Goal: Navigation & Orientation: Find specific page/section

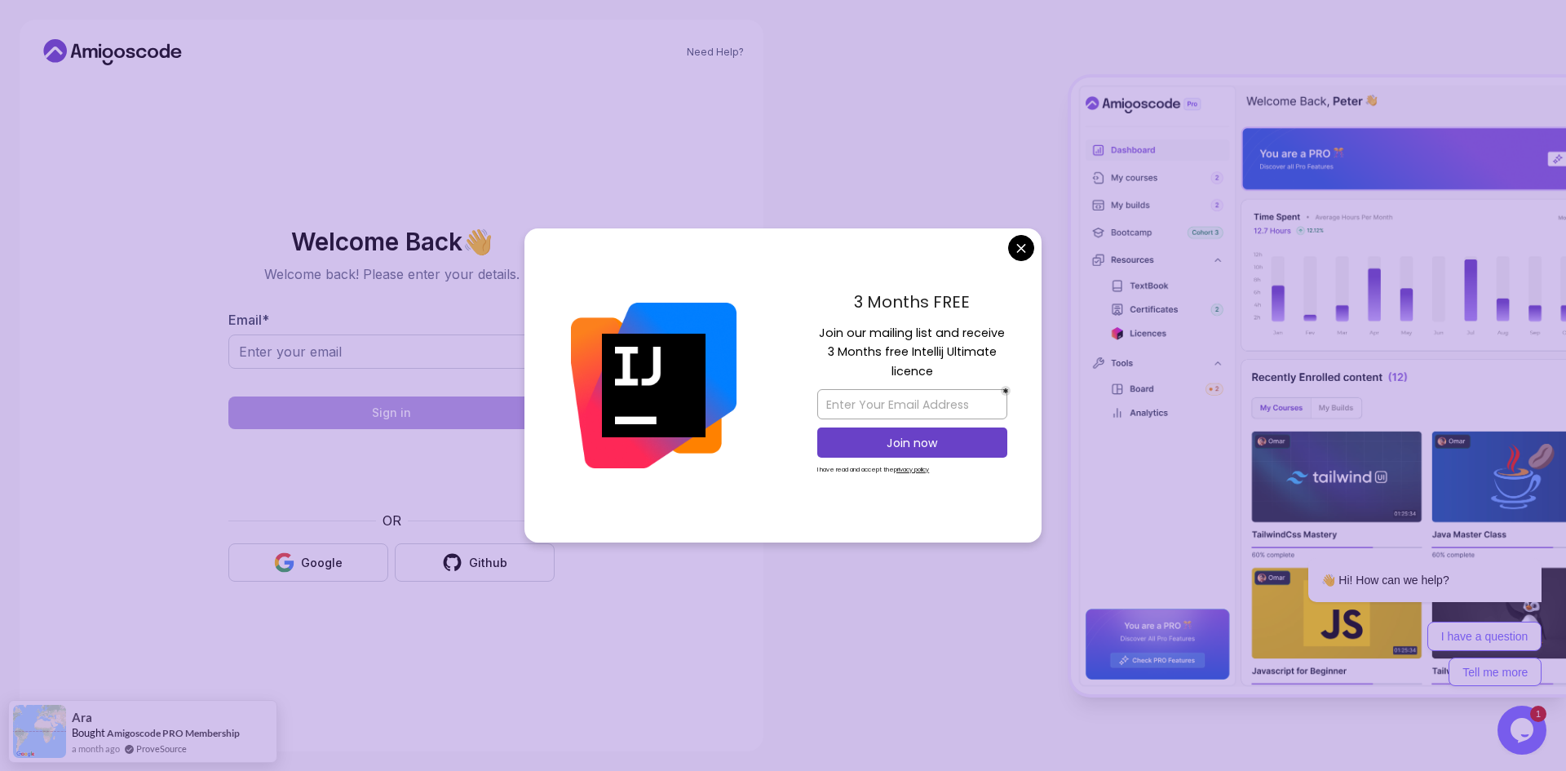
click at [1022, 249] on body "Need Help? Welcome Back 👋 Welcome back! Please enter your details. Email * Sign…" at bounding box center [783, 385] width 1566 height 771
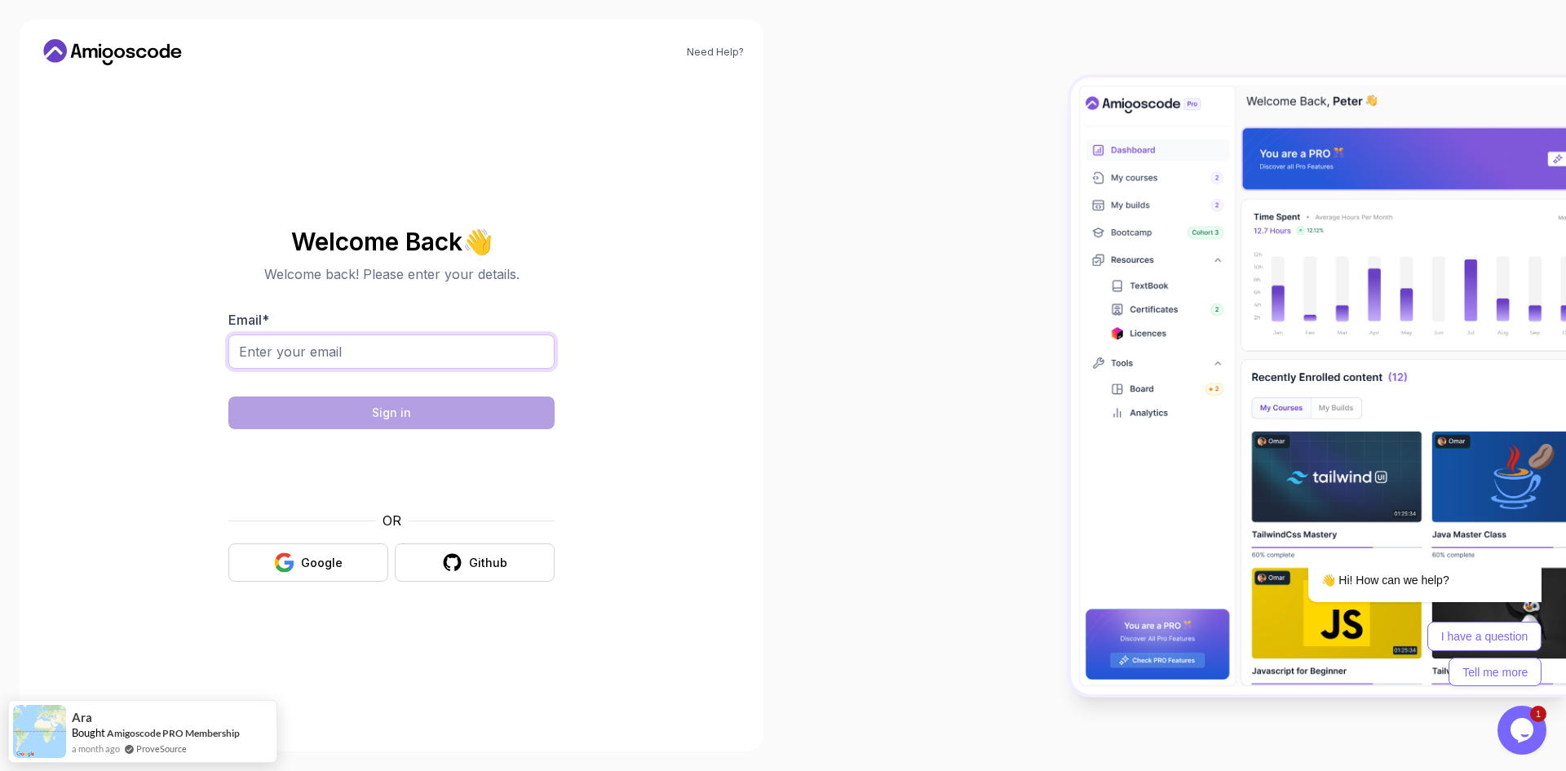
click at [405, 356] on input "Email *" at bounding box center [391, 351] width 326 height 34
click at [362, 350] on input "Email *" at bounding box center [391, 351] width 326 height 34
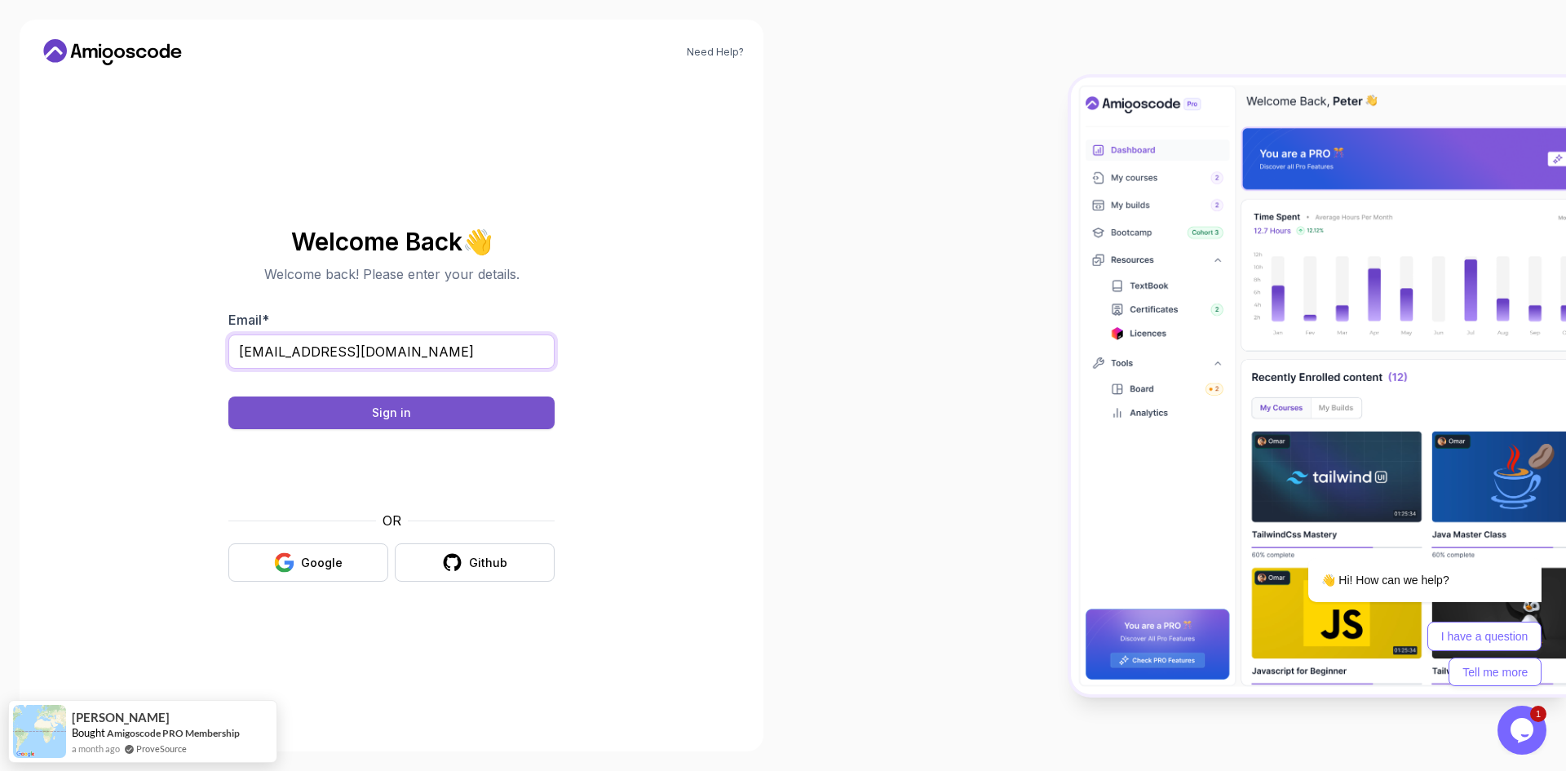
type input "sherzodbekergashev0403@gmail.com"
click at [418, 419] on button "Sign in" at bounding box center [391, 412] width 326 height 33
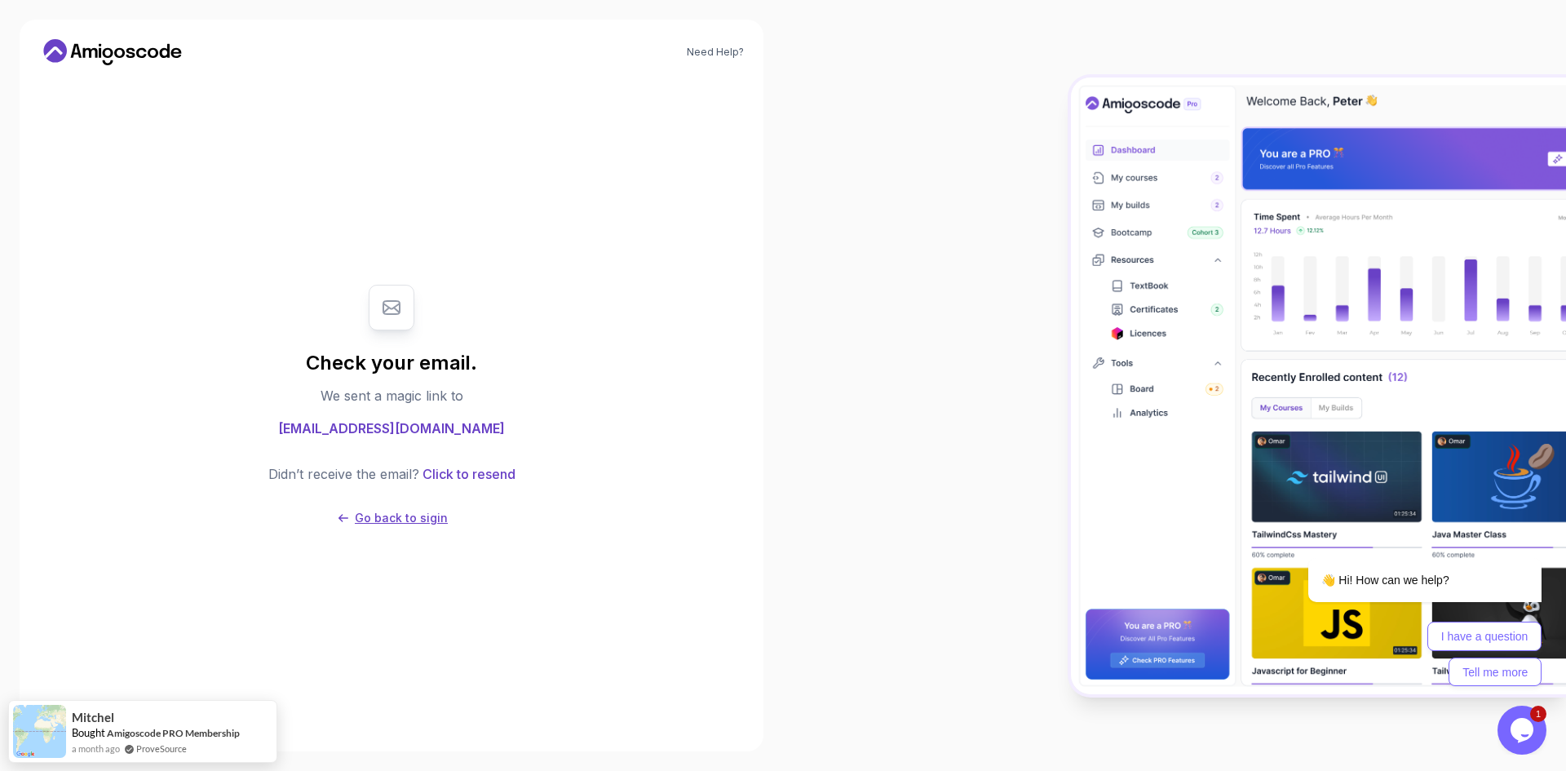
click at [395, 523] on p "Go back to sigin" at bounding box center [401, 518] width 93 height 16
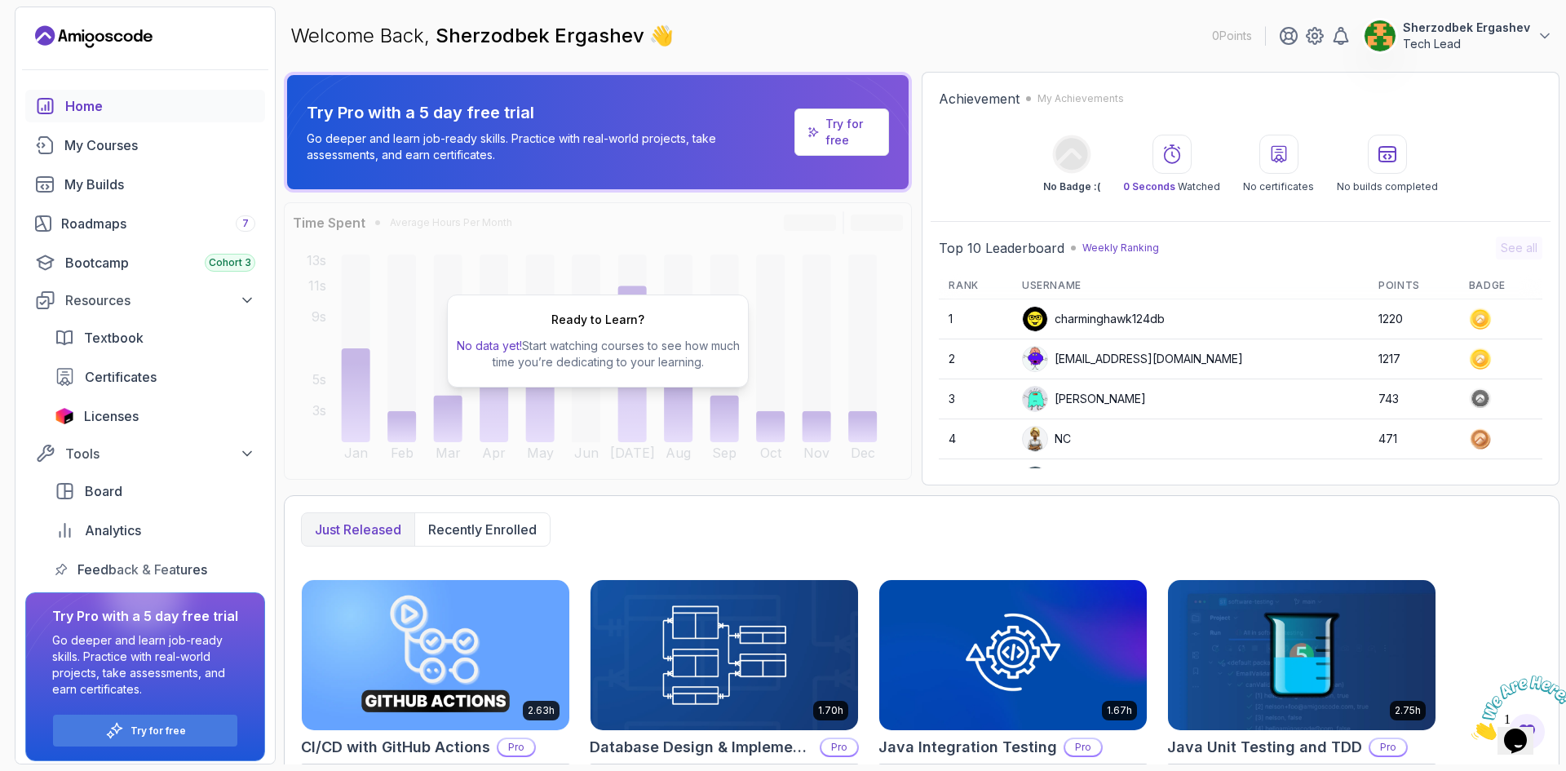
click at [1475, 38] on p "Tech Lead" at bounding box center [1466, 44] width 127 height 16
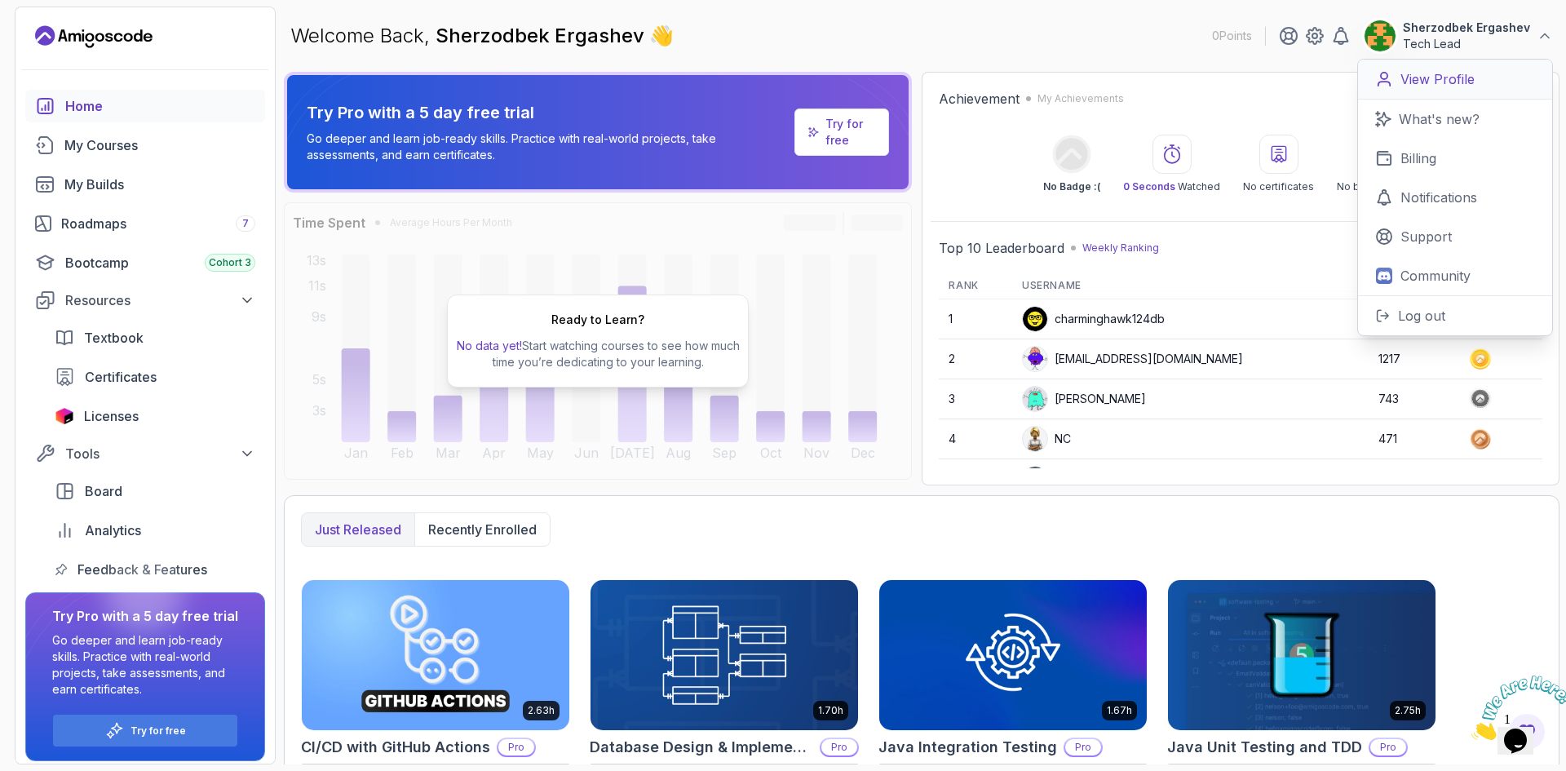
click at [1426, 86] on p "View Profile" at bounding box center [1437, 79] width 74 height 20
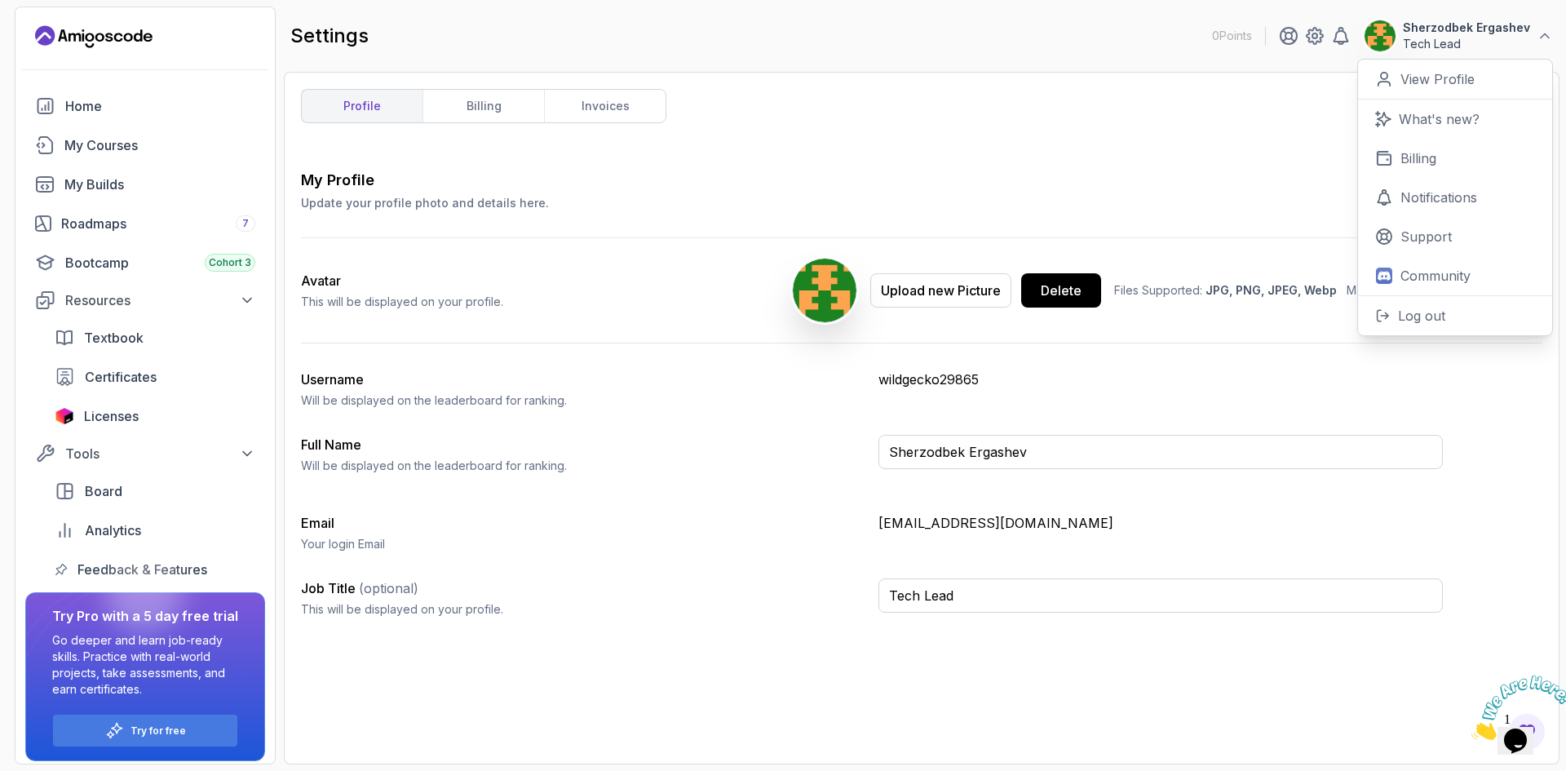
click at [850, 161] on div "profile billing invoices My Profile Update your profile photo and details here.…" at bounding box center [921, 418] width 1241 height 658
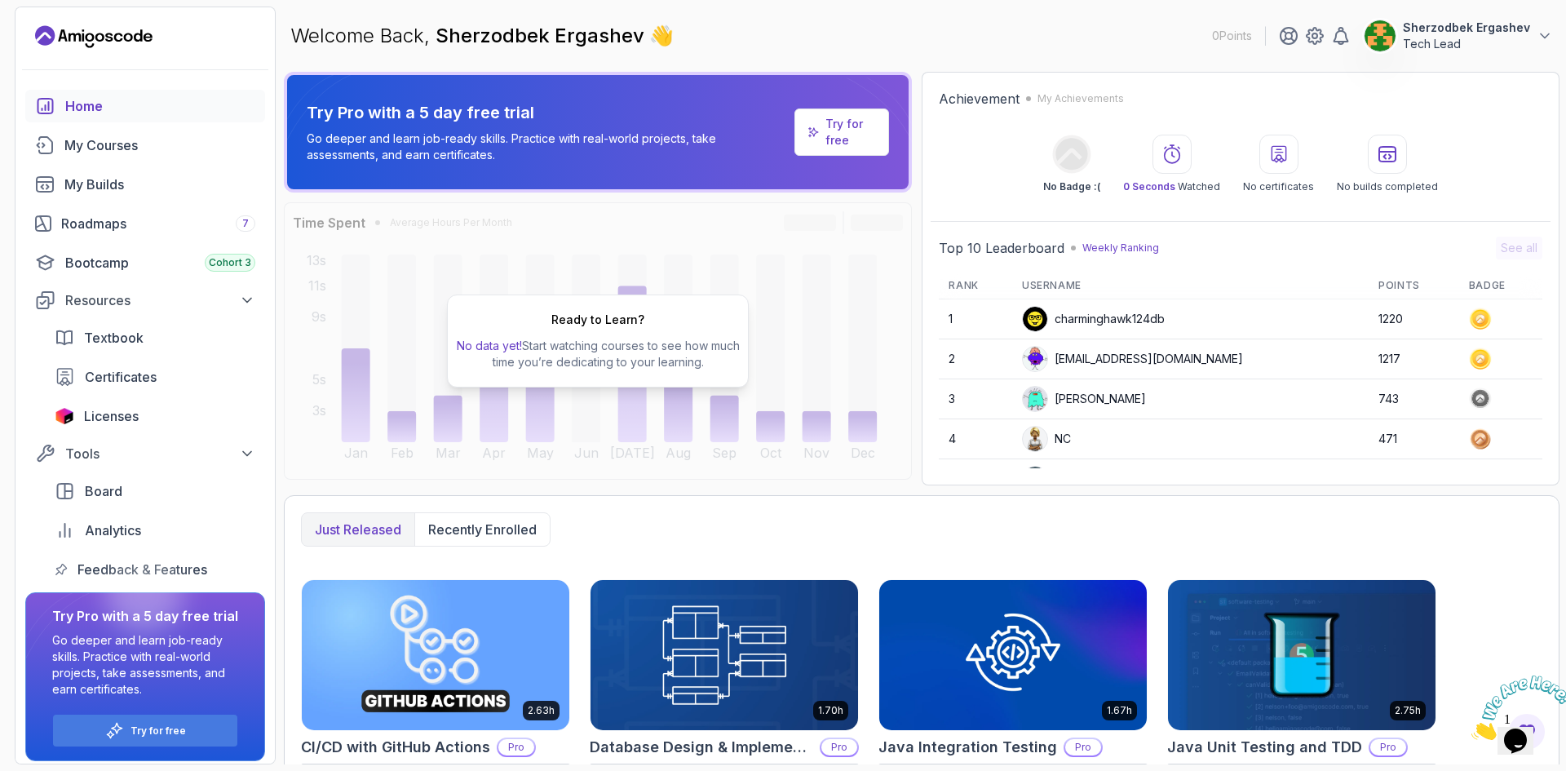
click at [1458, 39] on p "Tech Lead" at bounding box center [1466, 44] width 127 height 16
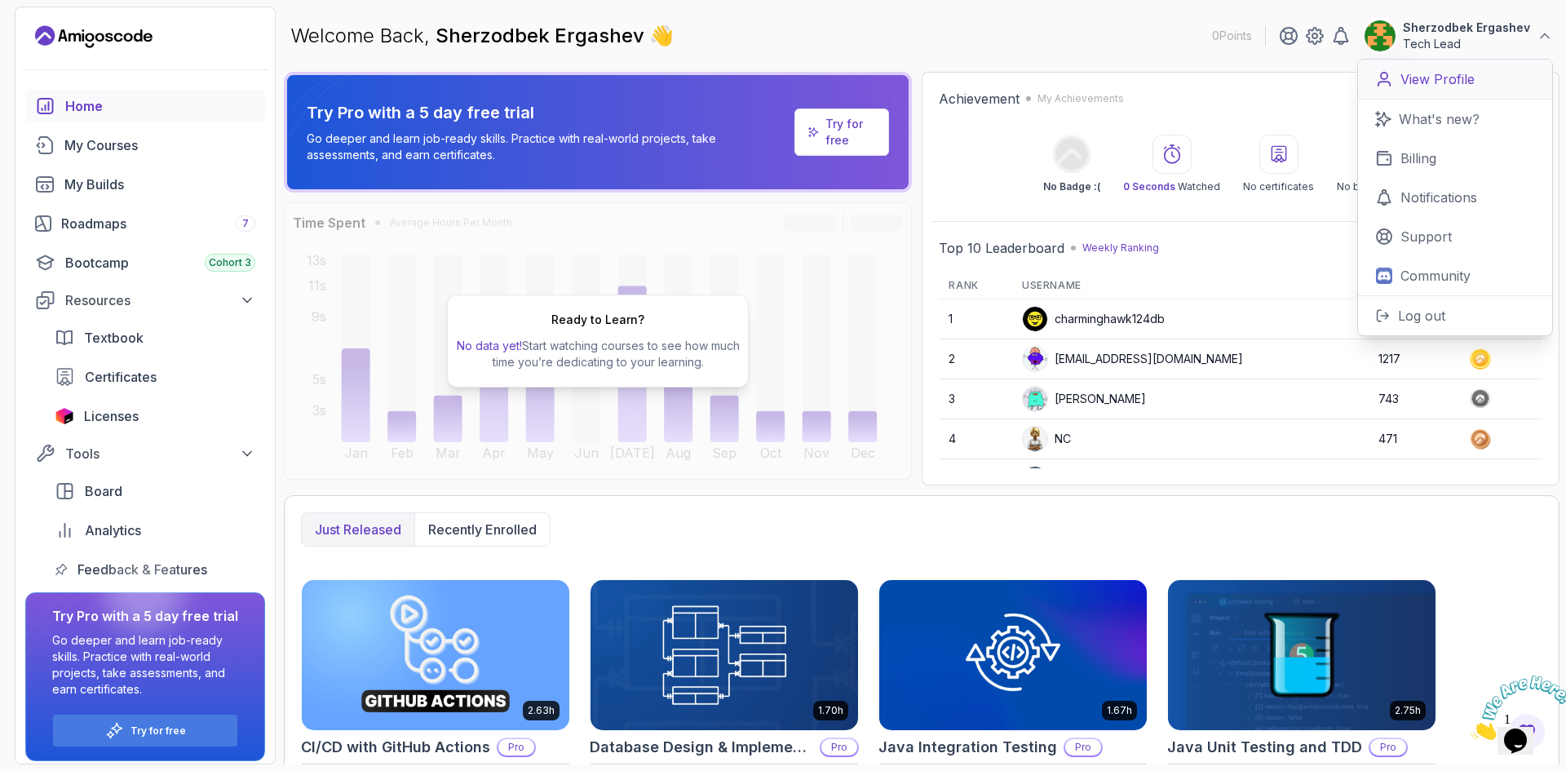
click at [1481, 84] on link "View Profile" at bounding box center [1455, 80] width 194 height 40
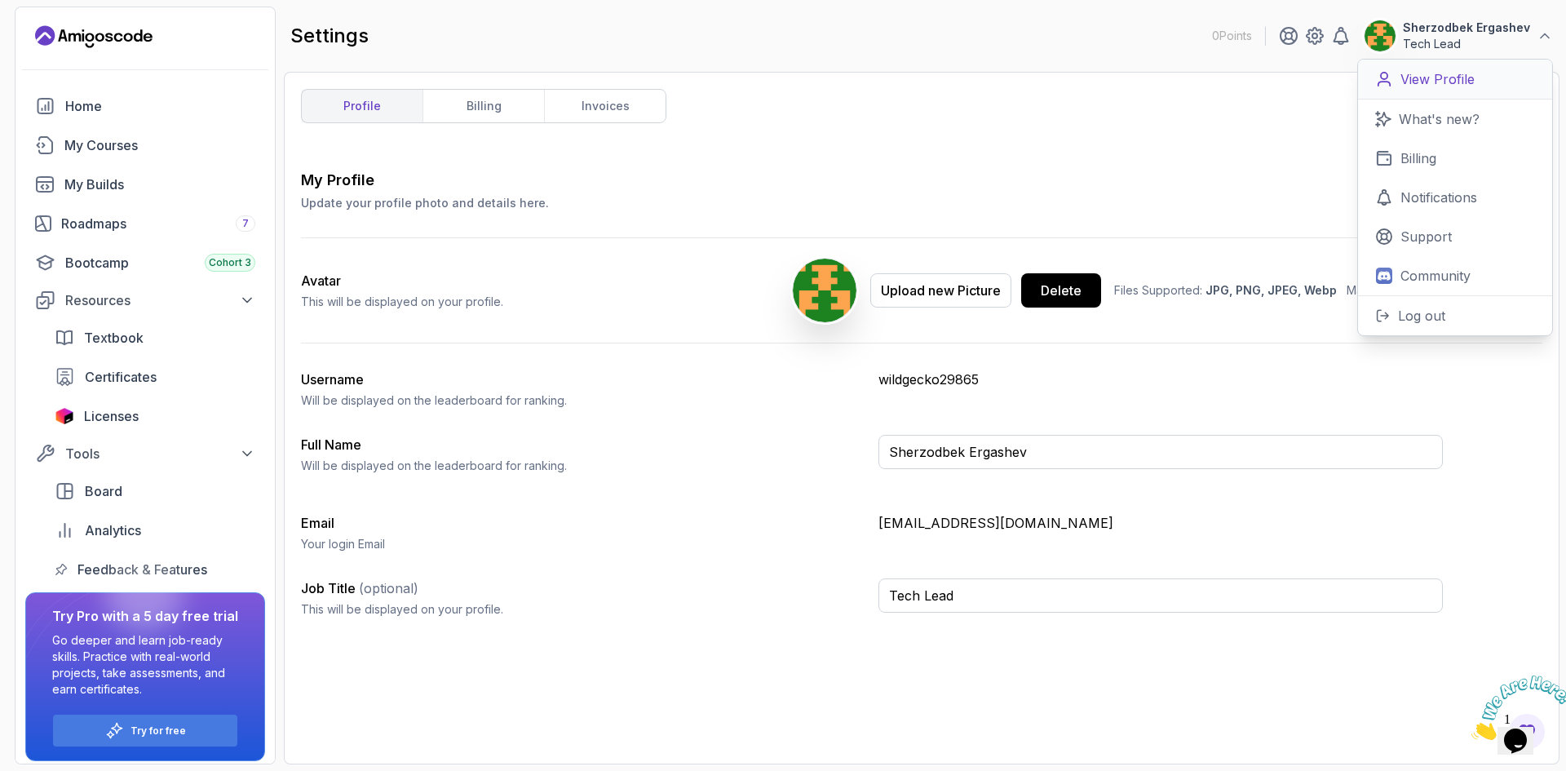
click at [1426, 88] on p "View Profile" at bounding box center [1437, 79] width 74 height 20
click at [595, 163] on div "profile billing invoices My Profile Update your profile photo and details here.…" at bounding box center [921, 418] width 1241 height 658
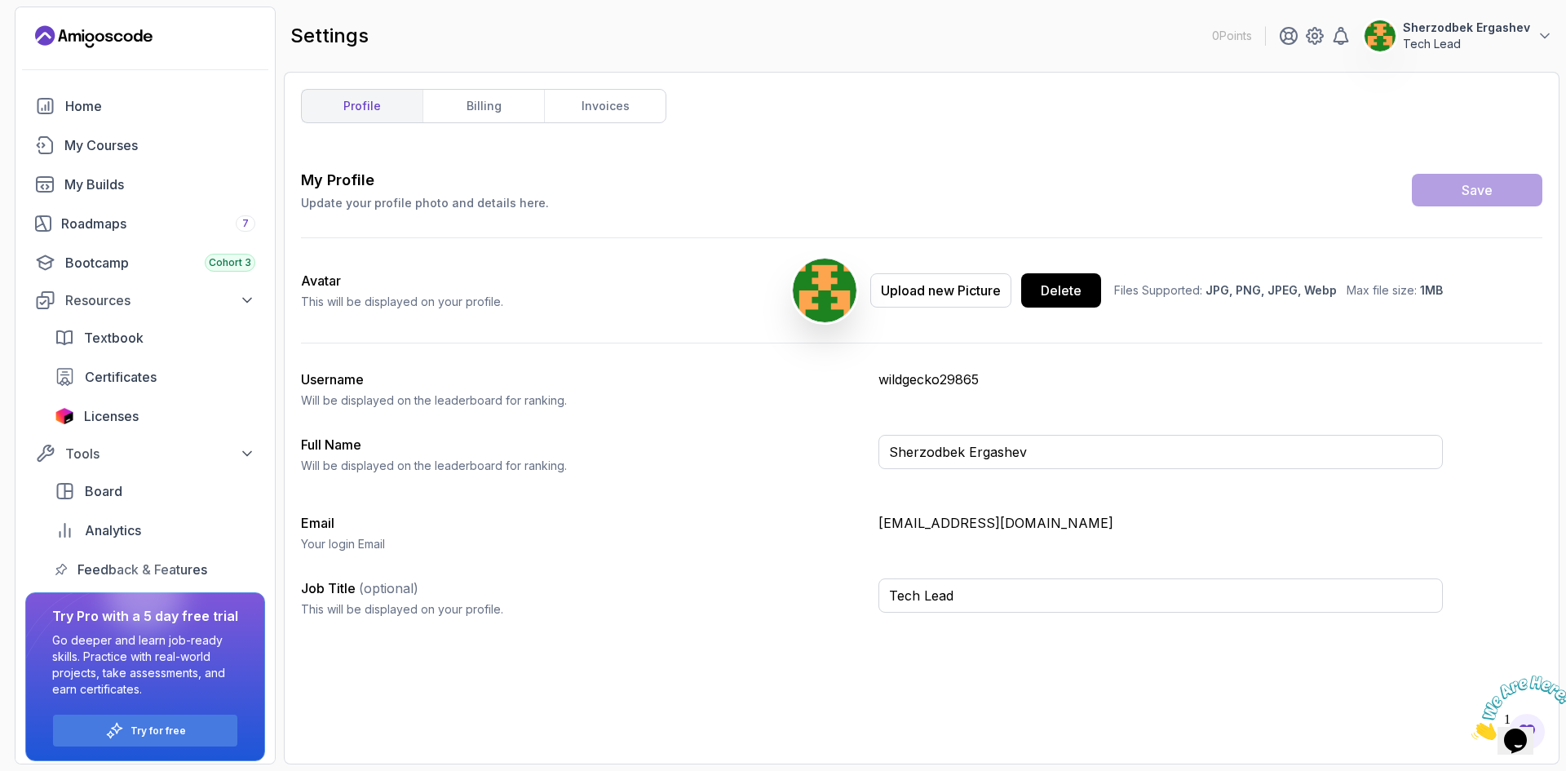
click at [329, 524] on h3 "Email" at bounding box center [583, 523] width 564 height 20
click at [923, 520] on p "sherzodbekergashev0403@gmail.com" at bounding box center [1160, 523] width 564 height 20
click at [348, 716] on div "My Profile Update your profile photo and details here. Save Avatar This will be…" at bounding box center [921, 458] width 1241 height 578
click at [135, 307] on div "Resources" at bounding box center [160, 300] width 190 height 20
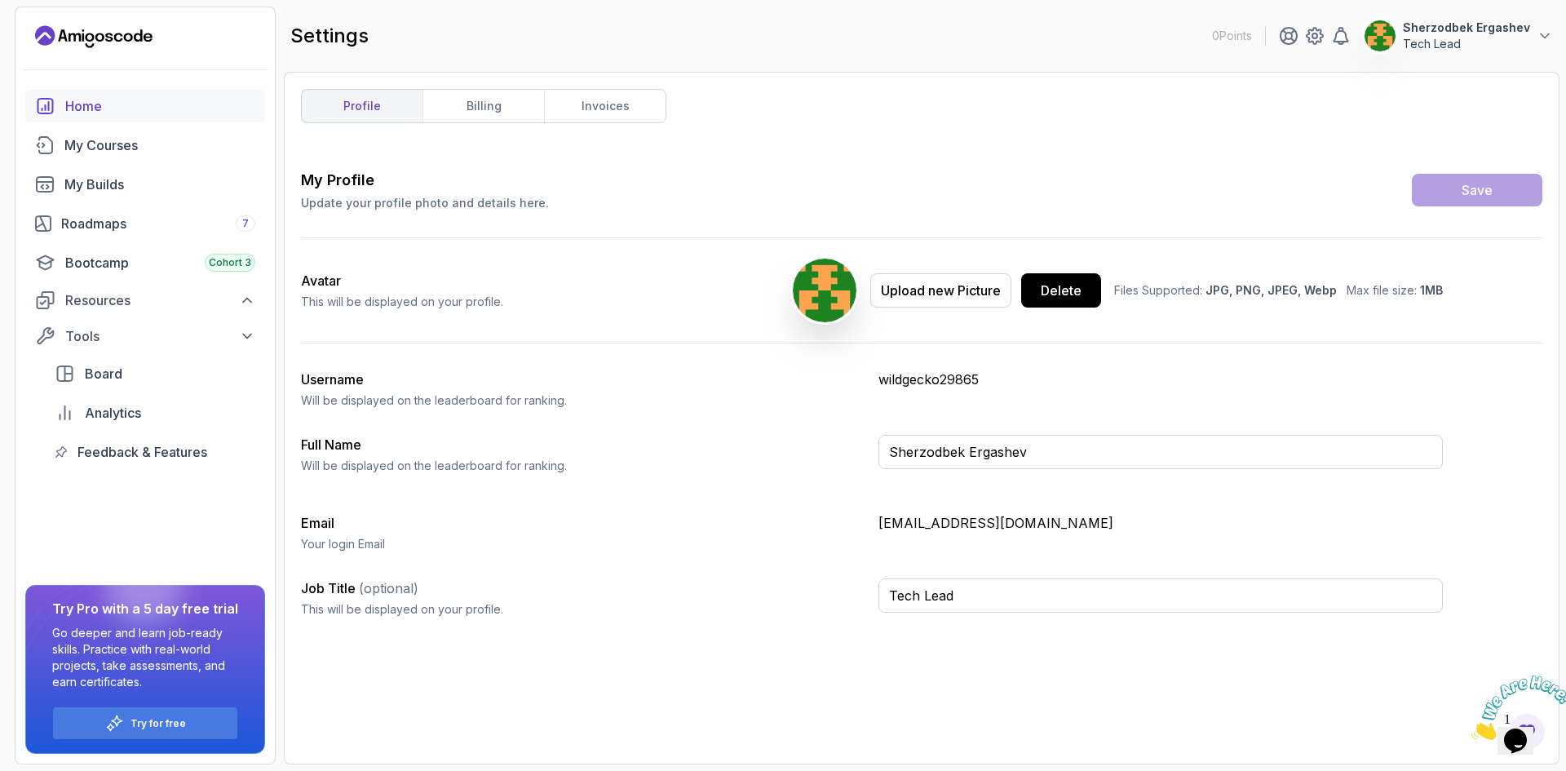
click at [111, 106] on div "Home" at bounding box center [160, 106] width 190 height 20
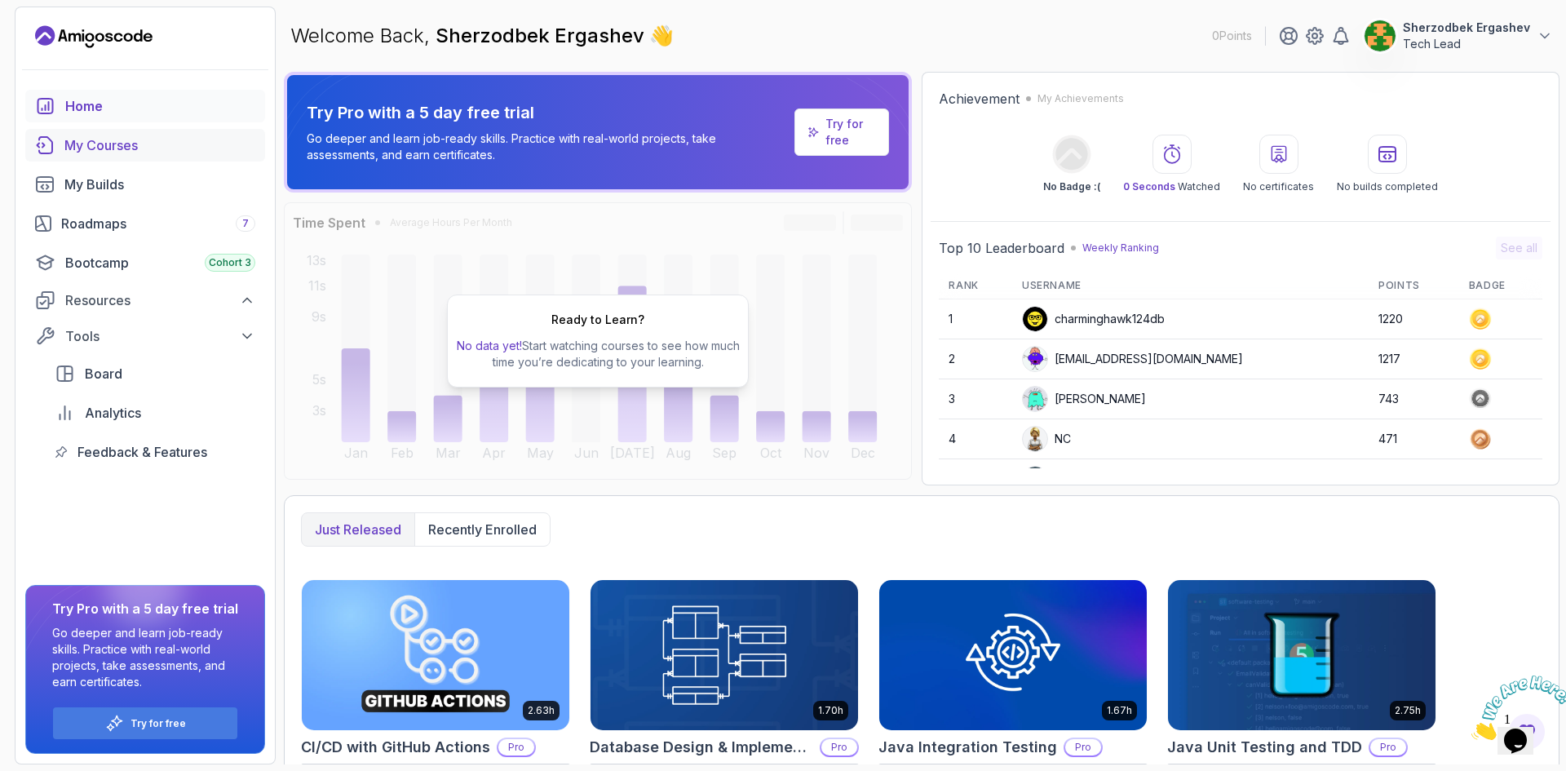
click at [110, 148] on div "My Courses" at bounding box center [159, 145] width 191 height 20
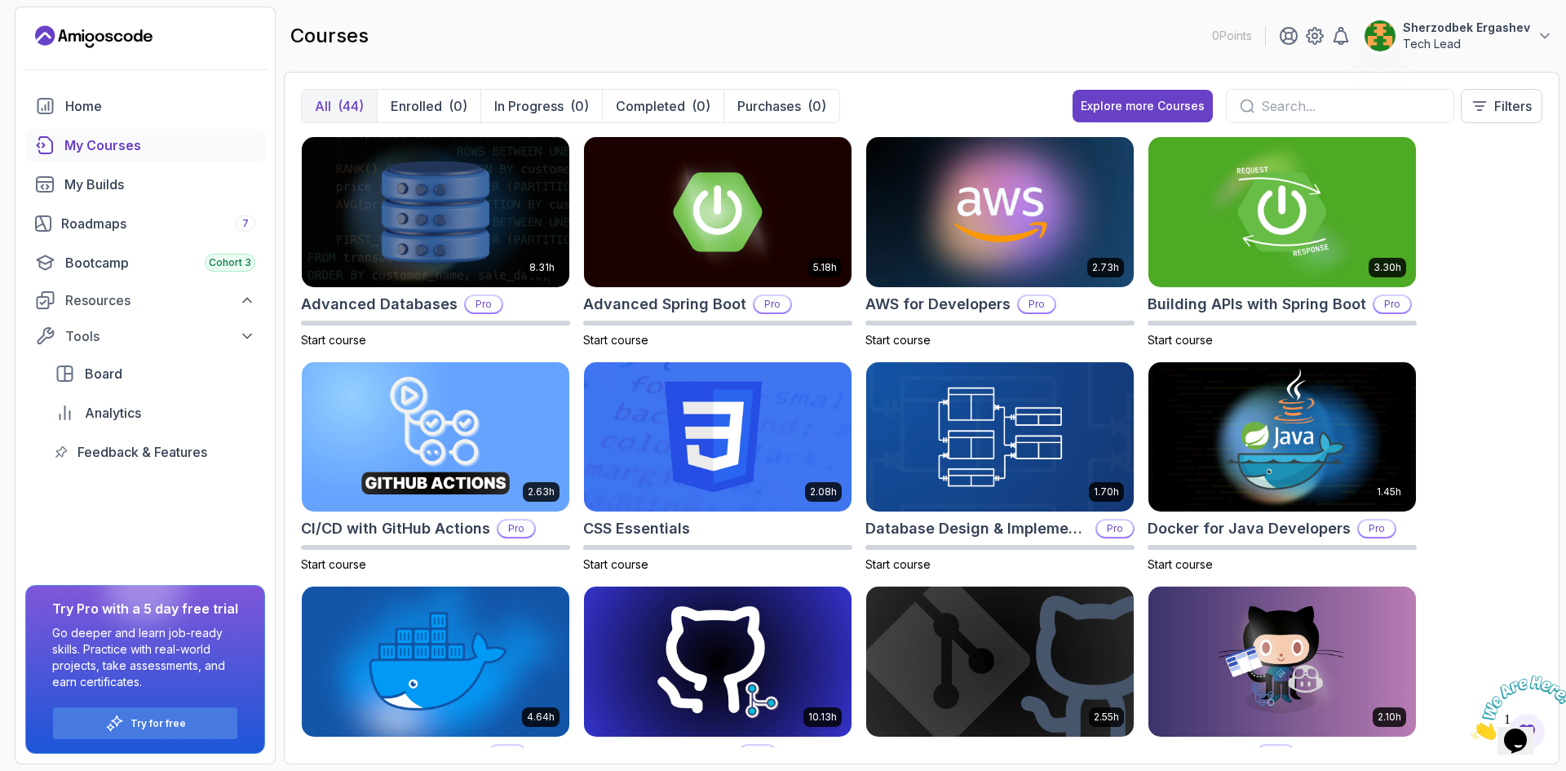
click at [104, 143] on div "My Courses" at bounding box center [159, 145] width 191 height 20
click at [134, 225] on div "Roadmaps 7" at bounding box center [158, 224] width 194 height 20
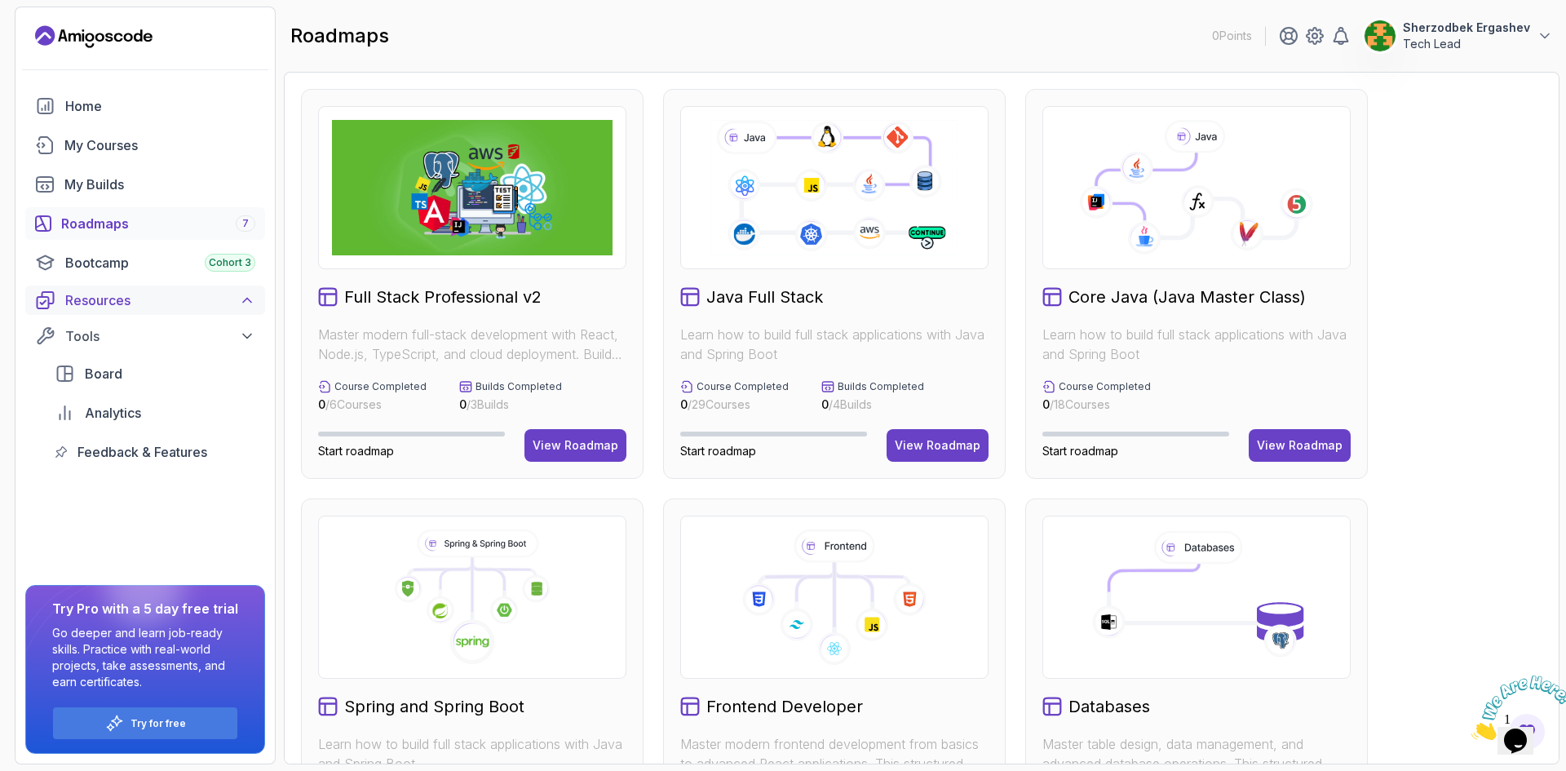
click at [199, 292] on div "Resources" at bounding box center [160, 300] width 190 height 20
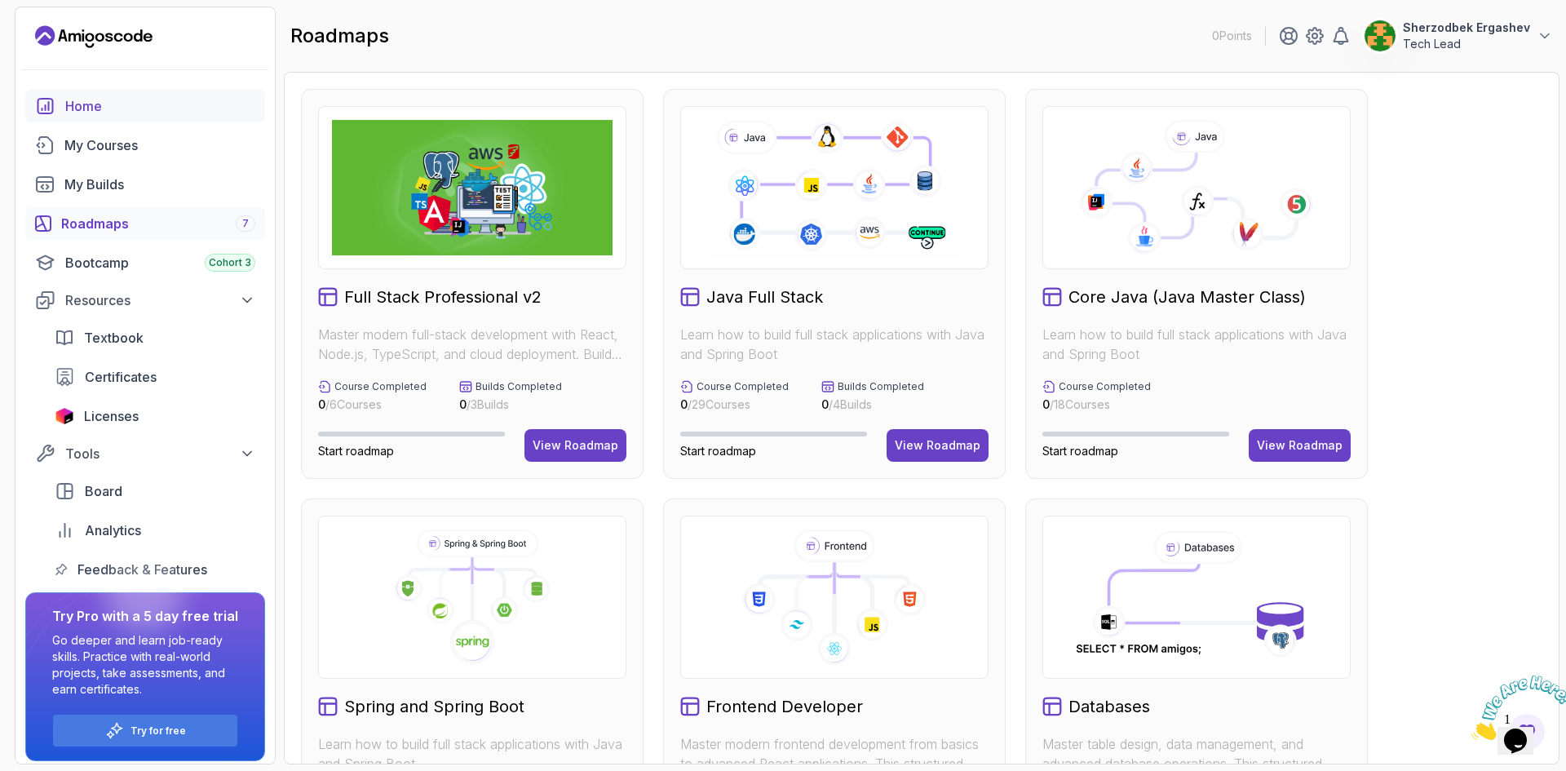
click at [58, 95] on link "Home" at bounding box center [145, 106] width 240 height 33
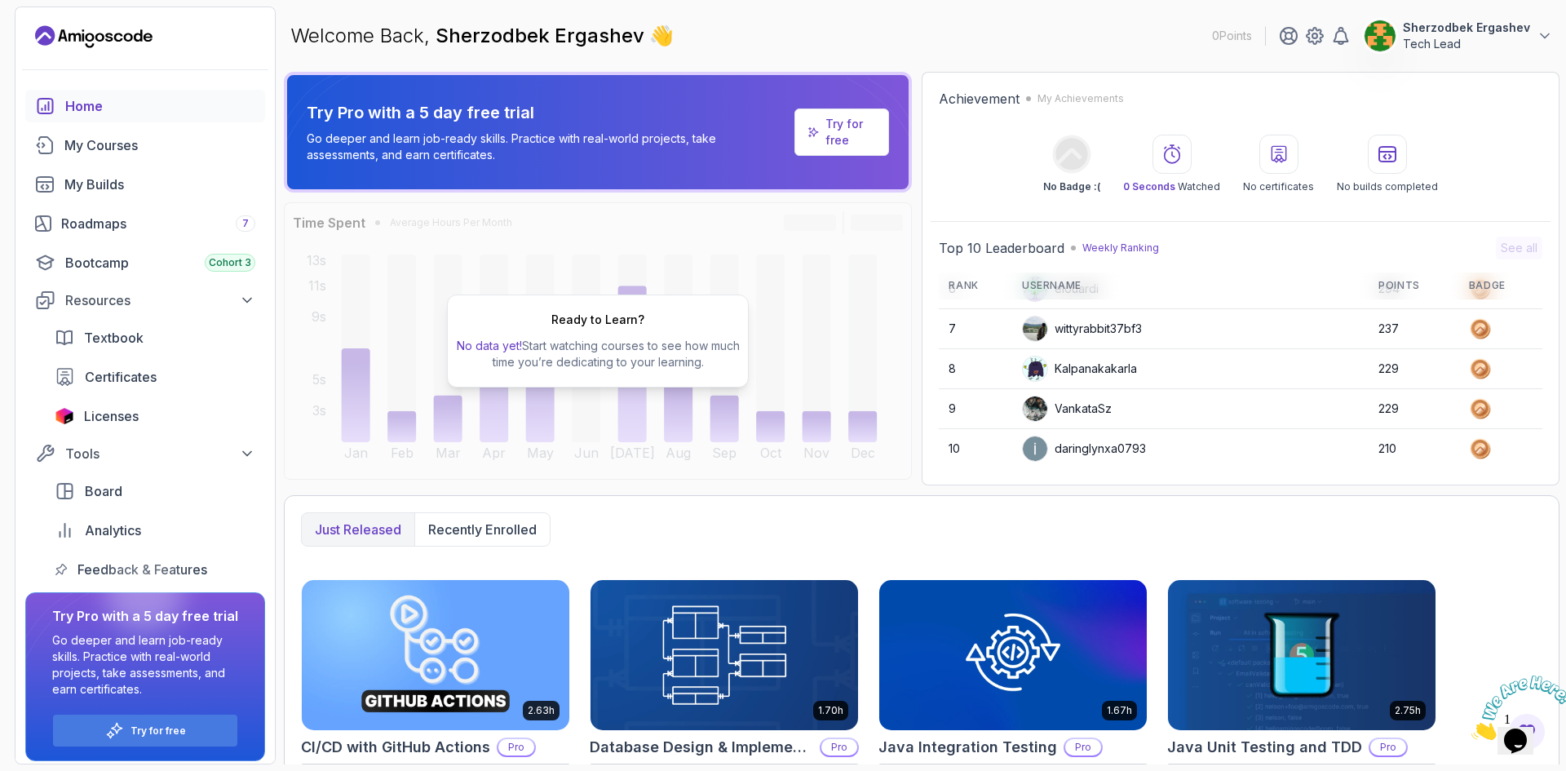
click at [1443, 36] on p "Tech Lead" at bounding box center [1466, 44] width 127 height 16
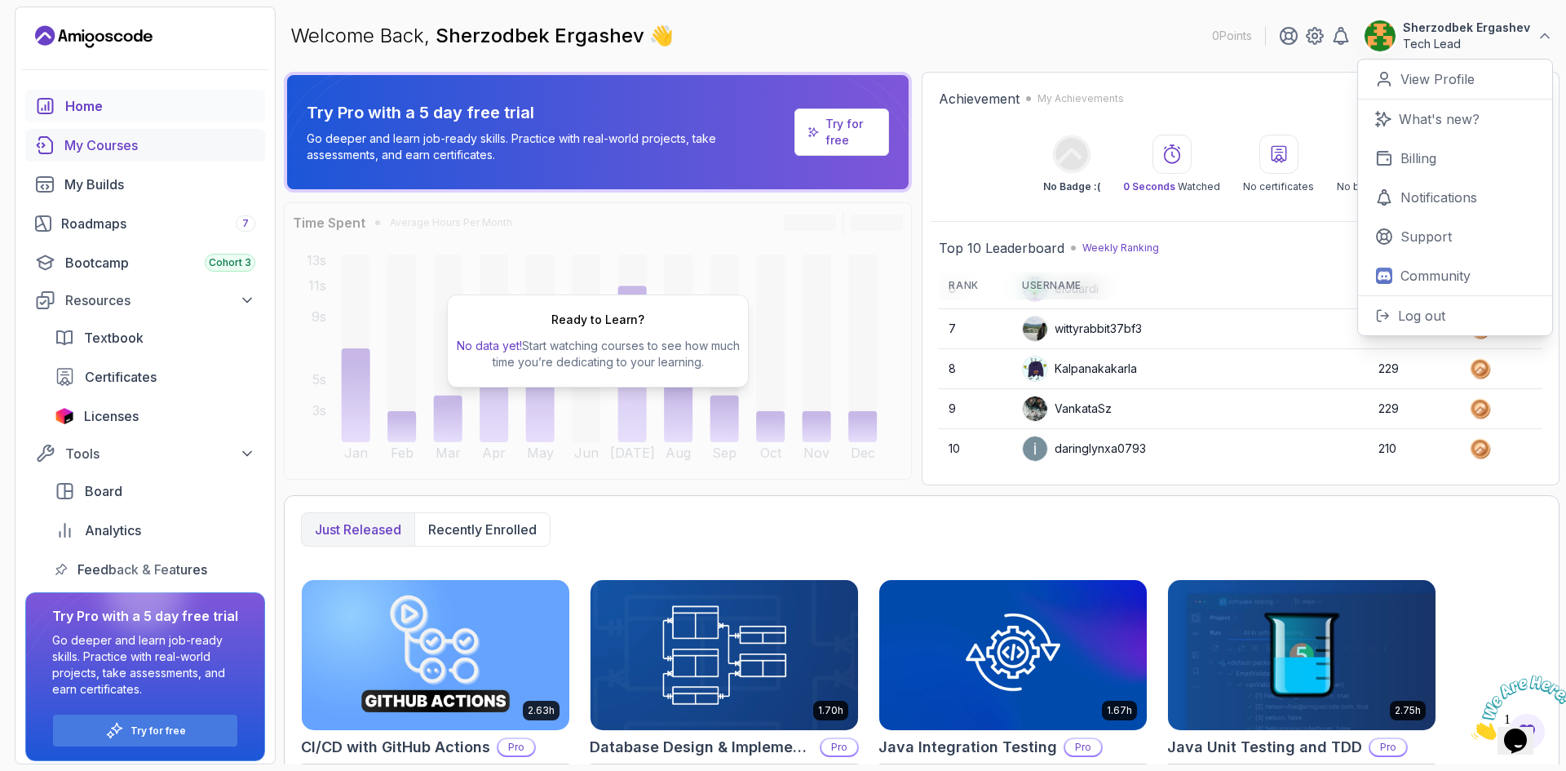
click at [74, 144] on div "My Courses" at bounding box center [159, 145] width 191 height 20
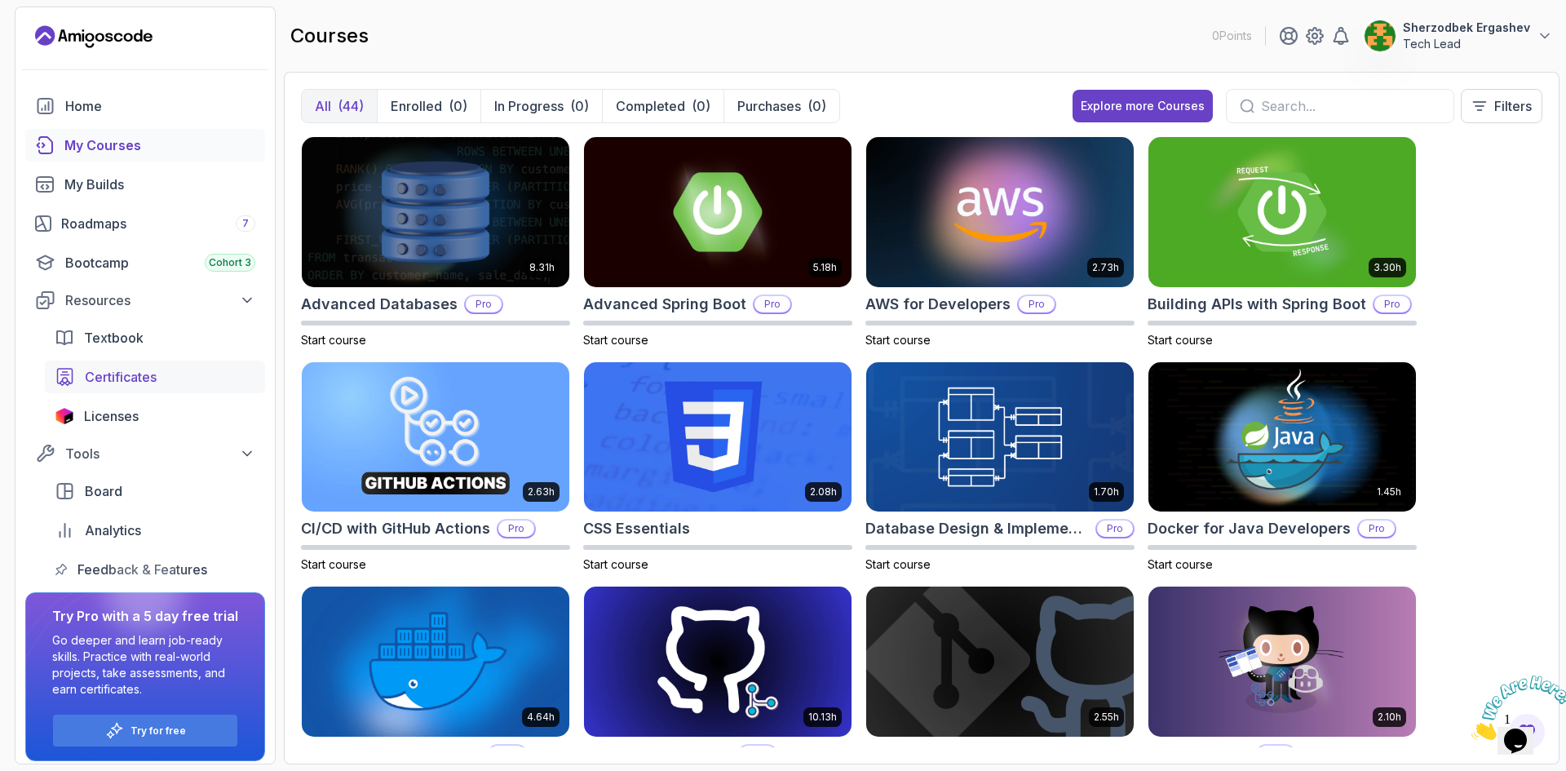
click at [128, 376] on span "Certificates" at bounding box center [121, 377] width 72 height 20
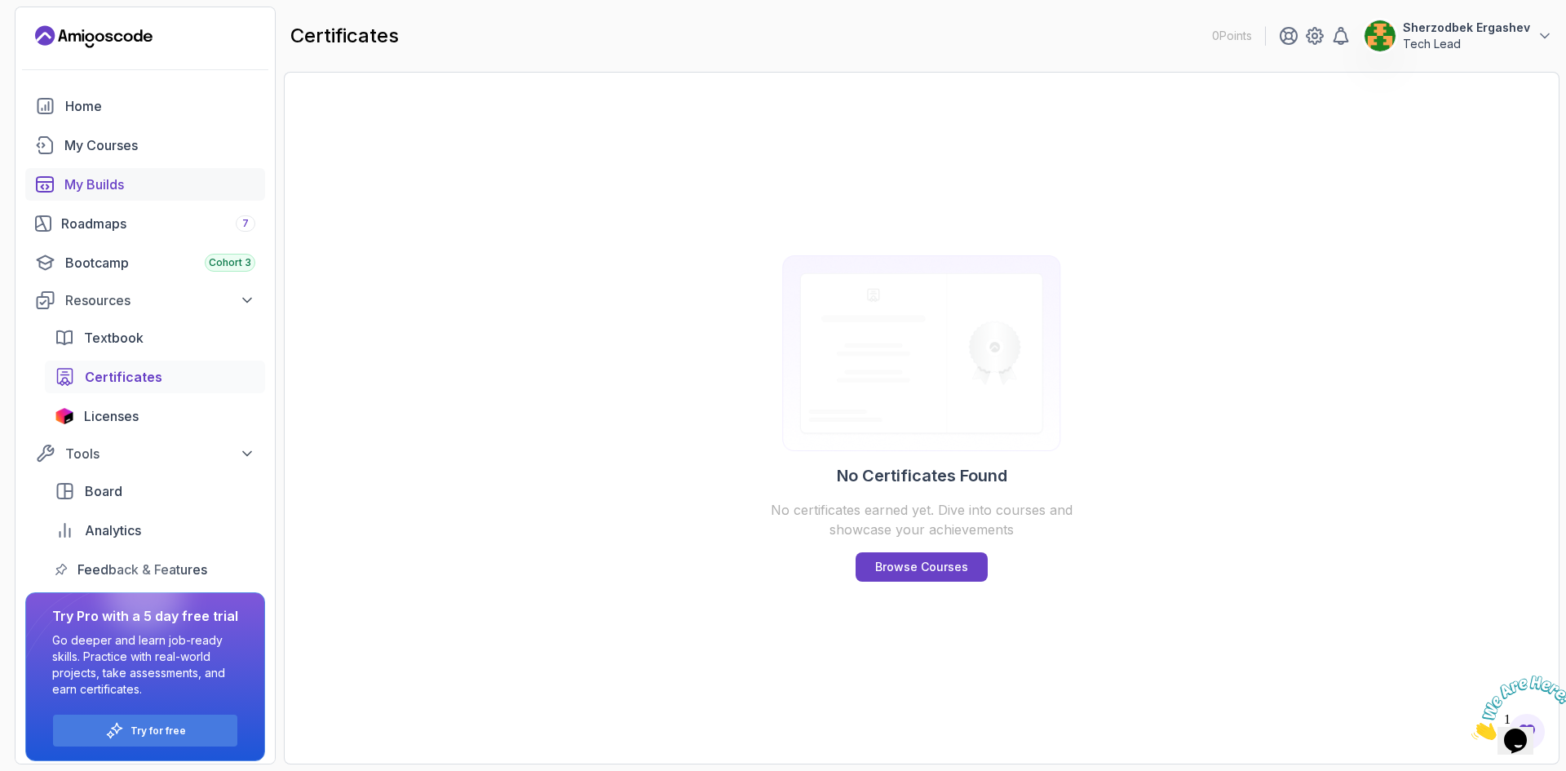
click at [117, 179] on div "My Builds" at bounding box center [159, 185] width 191 height 20
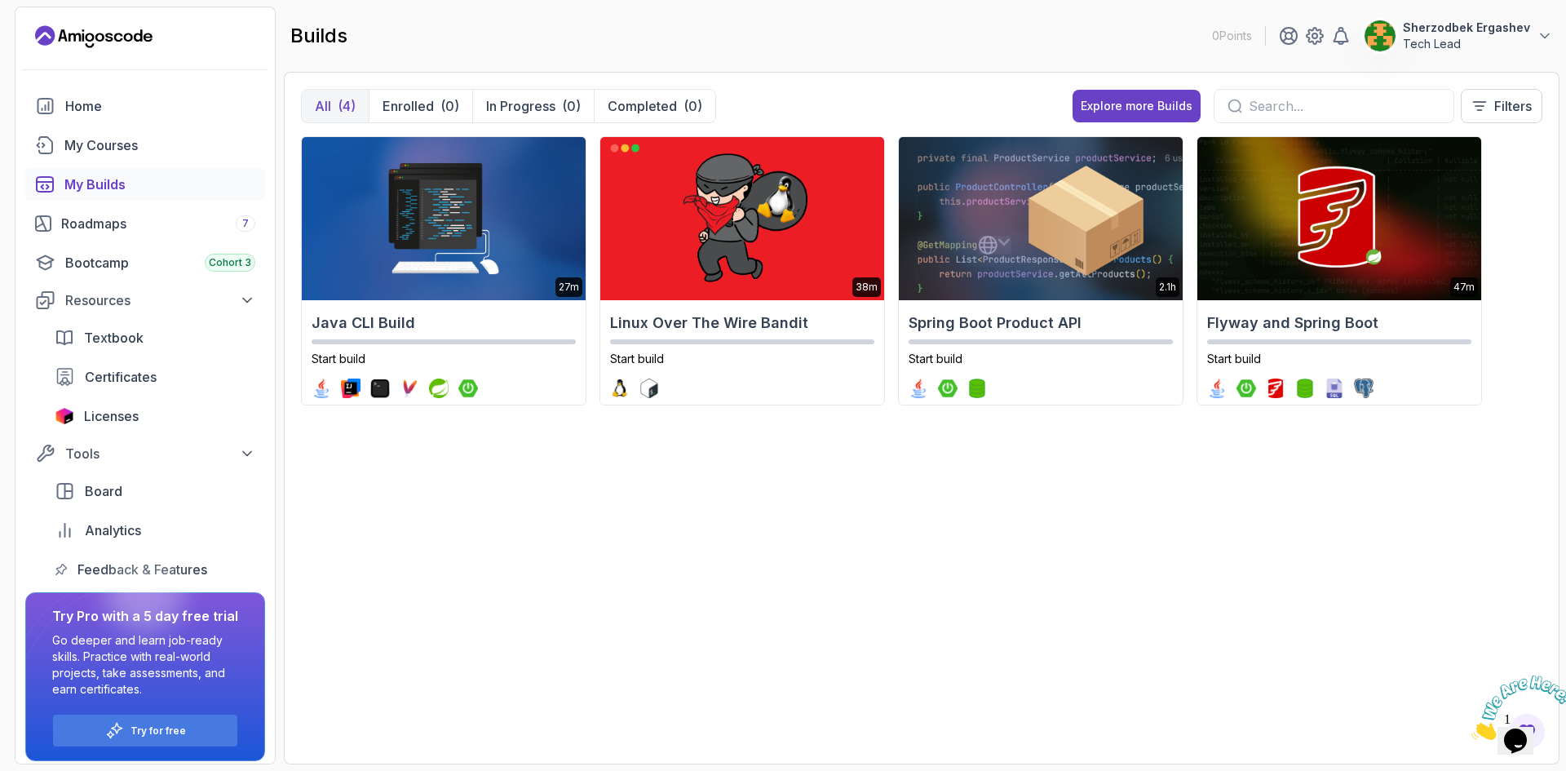
click at [122, 186] on div "My Builds" at bounding box center [159, 185] width 191 height 20
click at [1476, 43] on p "Tech Lead" at bounding box center [1466, 44] width 127 height 16
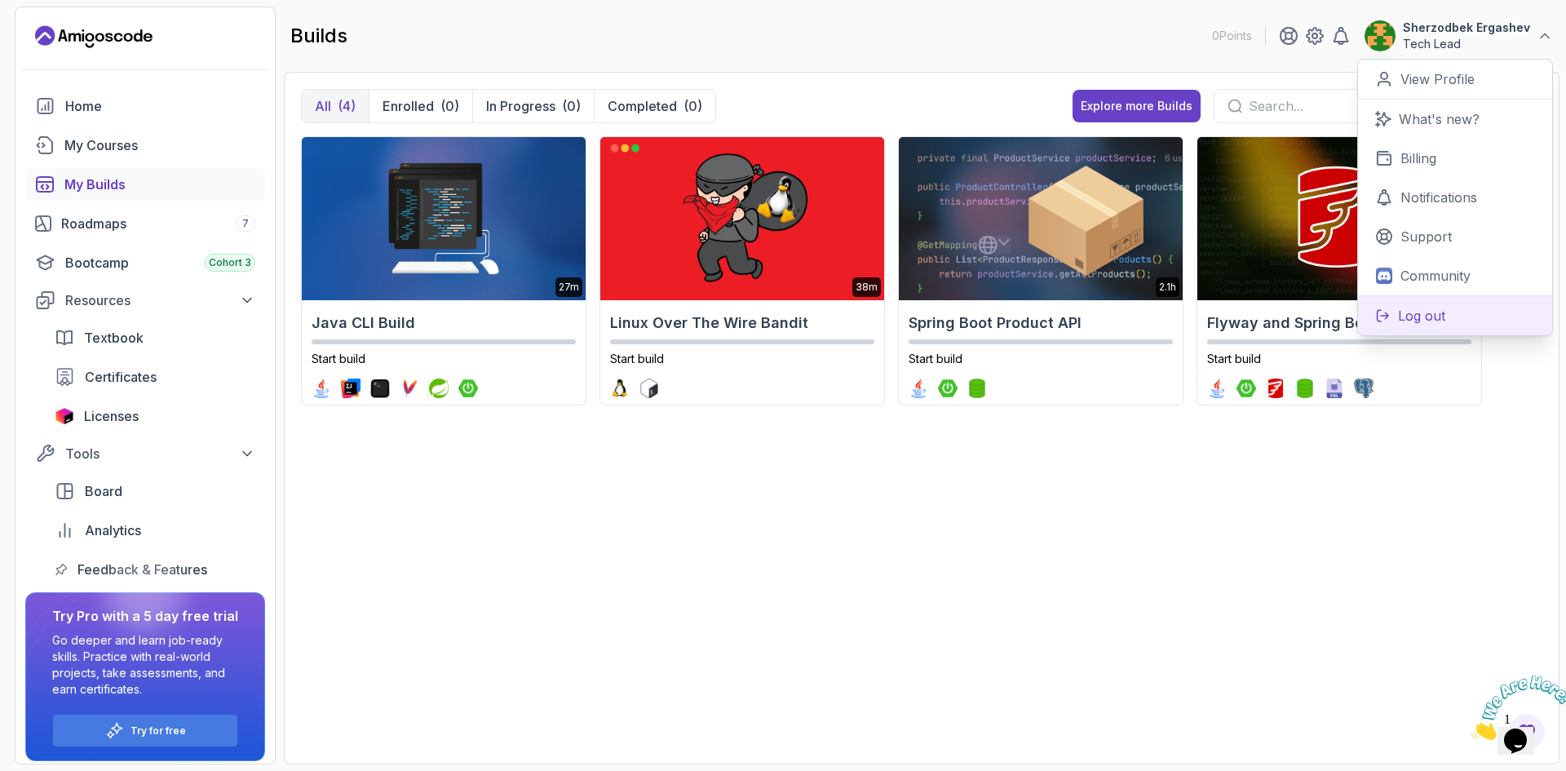
click at [1429, 313] on p "Log out" at bounding box center [1421, 316] width 47 height 20
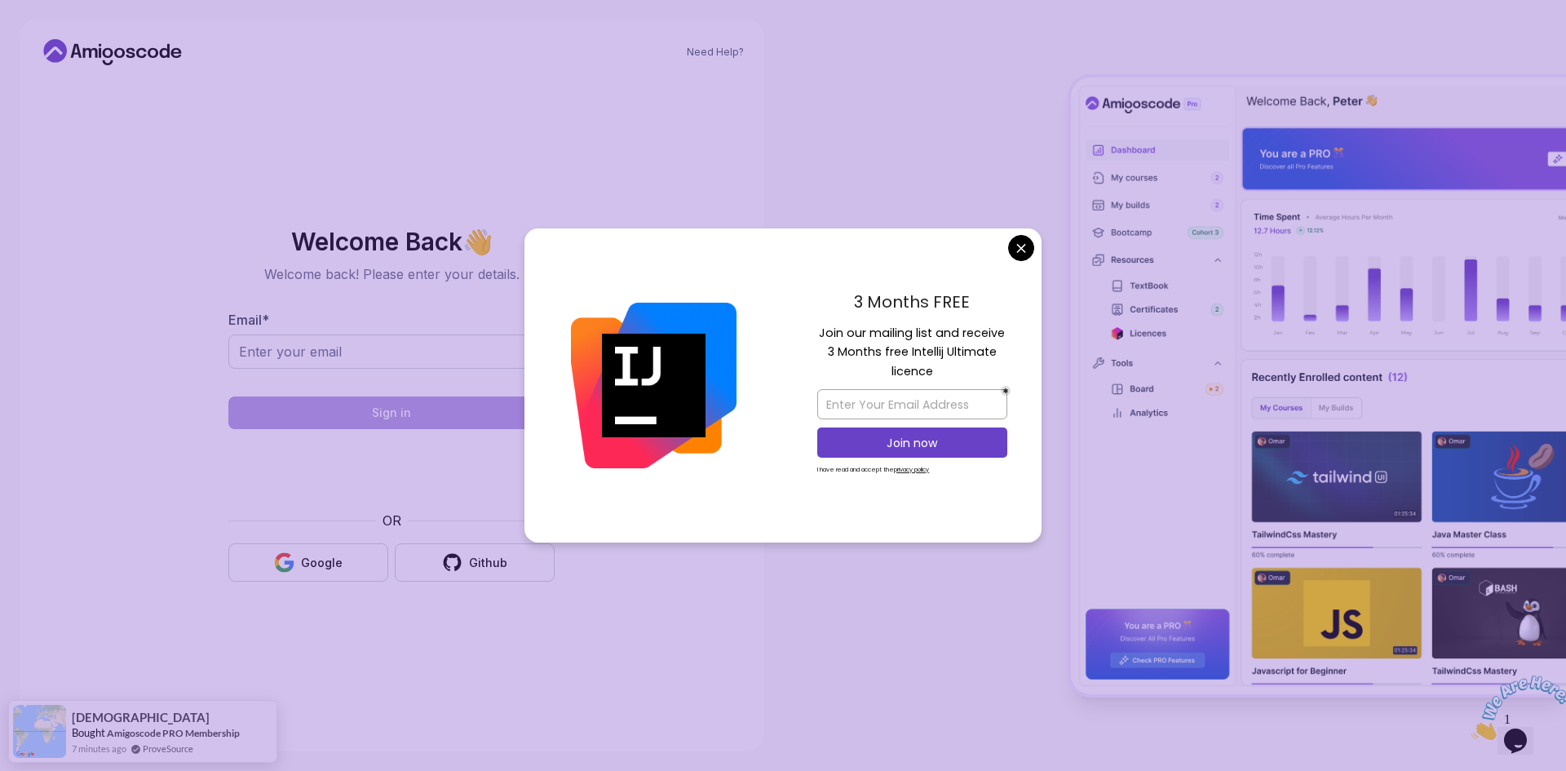
click at [1019, 251] on body "Need Help? Welcome Back 👋 Welcome back! Please enter your details. Email * Sign…" at bounding box center [783, 385] width 1566 height 771
